Goal: Information Seeking & Learning: Understand process/instructions

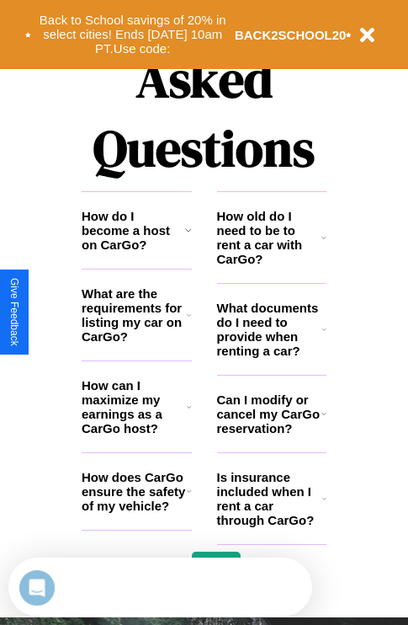
scroll to position [2039, 0]
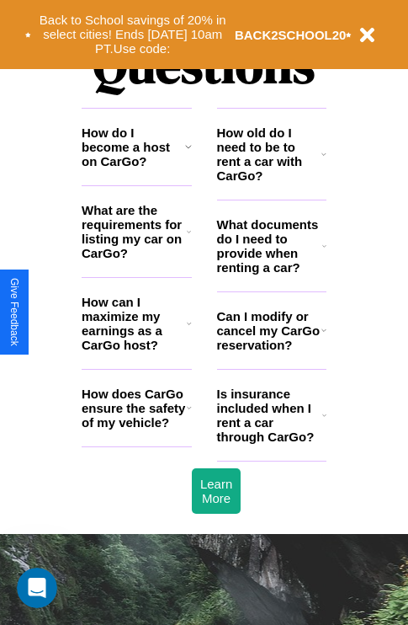
click at [136, 258] on h3 "What are the requirements for listing my car on CarGo?" at bounding box center [134, 231] width 105 height 57
click at [136, 168] on h3 "How do I become a host on CarGo?" at bounding box center [134, 146] width 104 height 43
click at [324, 253] on icon at bounding box center [324, 245] width 4 height 13
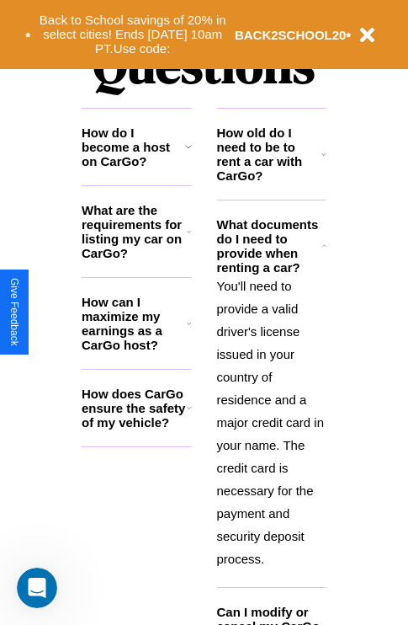
click at [324, 161] on icon at bounding box center [324, 153] width 5 height 13
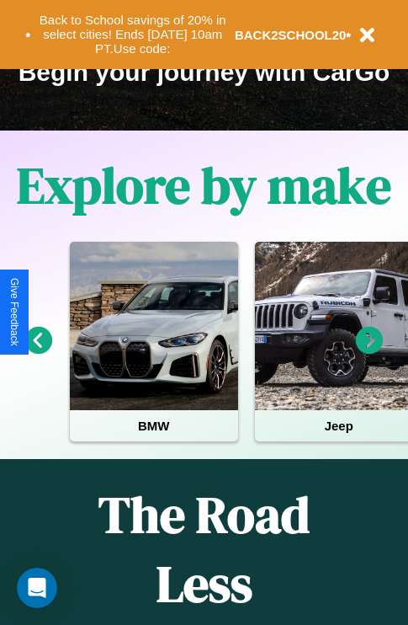
scroll to position [259, 0]
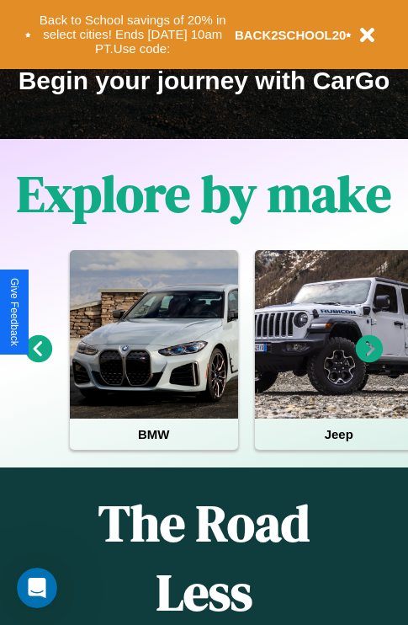
click at [38, 360] on icon at bounding box center [39, 349] width 28 height 28
